Goal: Transaction & Acquisition: Purchase product/service

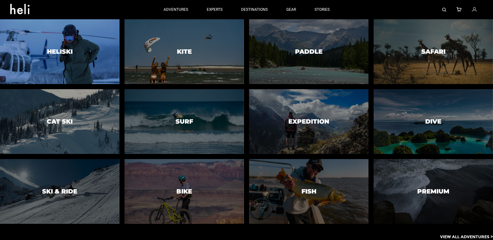
click at [76, 59] on div at bounding box center [60, 52] width 122 height 66
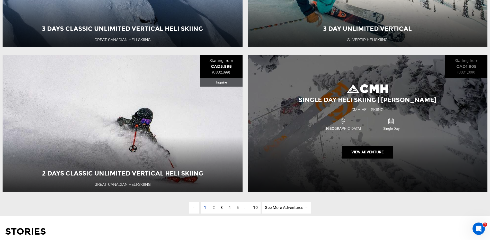
scroll to position [1643, 0]
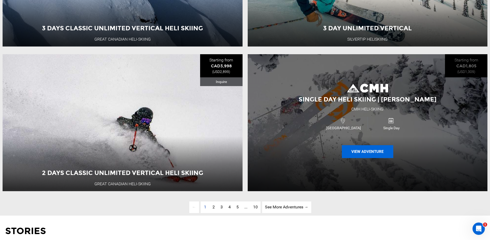
click at [360, 158] on button "View Adventure" at bounding box center [367, 151] width 51 height 13
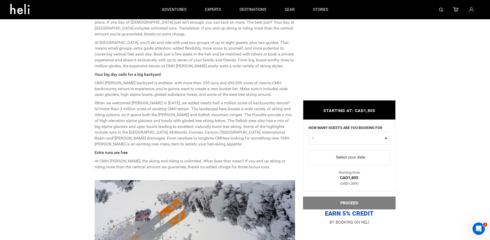
scroll to position [245, 0]
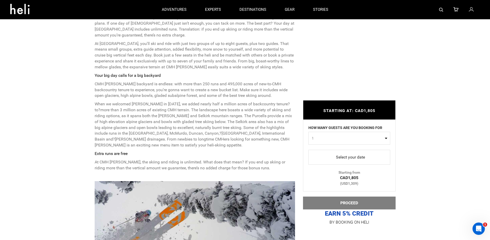
click at [353, 156] on span "select" at bounding box center [348, 157] width 73 height 8
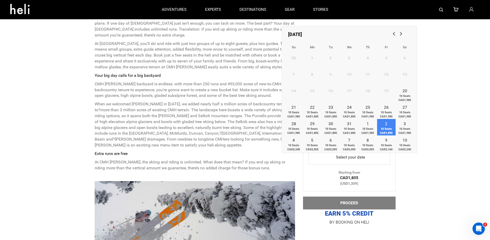
click at [383, 129] on span "10 Seats CAD1,895" at bounding box center [386, 131] width 19 height 8
type input "[DATE]"
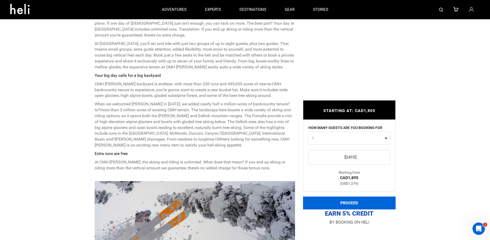
click at [363, 201] on button "PROCEED" at bounding box center [349, 203] width 93 height 13
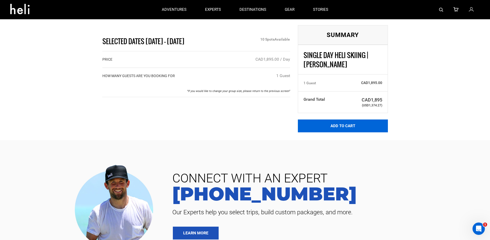
click at [352, 127] on button "Add to Cart" at bounding box center [343, 125] width 90 height 13
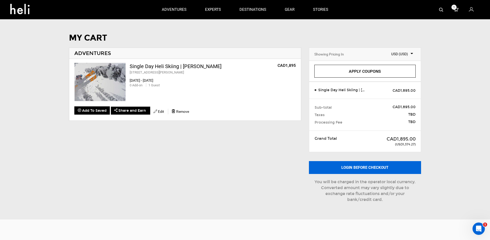
click at [350, 168] on button "Login before checkout" at bounding box center [365, 167] width 112 height 13
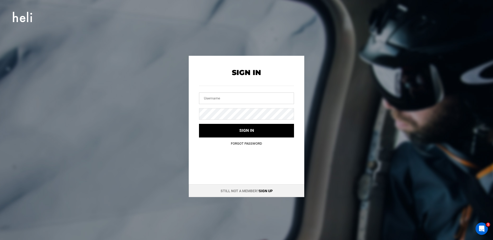
click at [222, 99] on input "text" at bounding box center [246, 99] width 95 height 12
type input "[PERSON_NAME][EMAIL_ADDRESS][DOMAIN_NAME]"
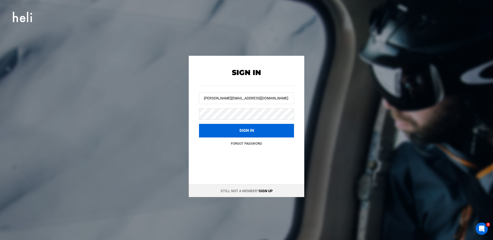
click at [225, 129] on button "Sign in" at bounding box center [246, 131] width 95 height 14
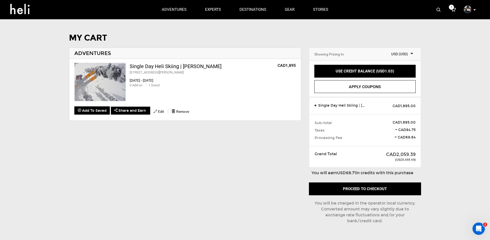
click at [204, 163] on div "MY CART ADVENTURES Single Day Heli Skiing | [PERSON_NAME] [STREET_ADDRESS][PERS…" at bounding box center [244, 133] width 367 height 200
